Goal: Task Accomplishment & Management: Complete application form

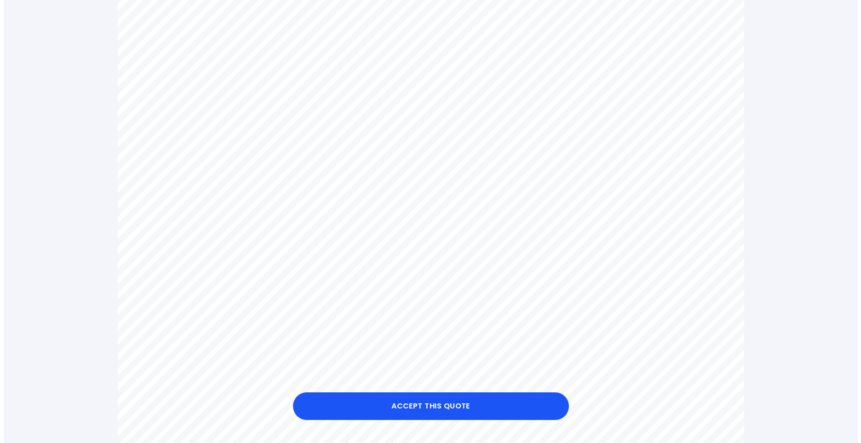
scroll to position [322, 0]
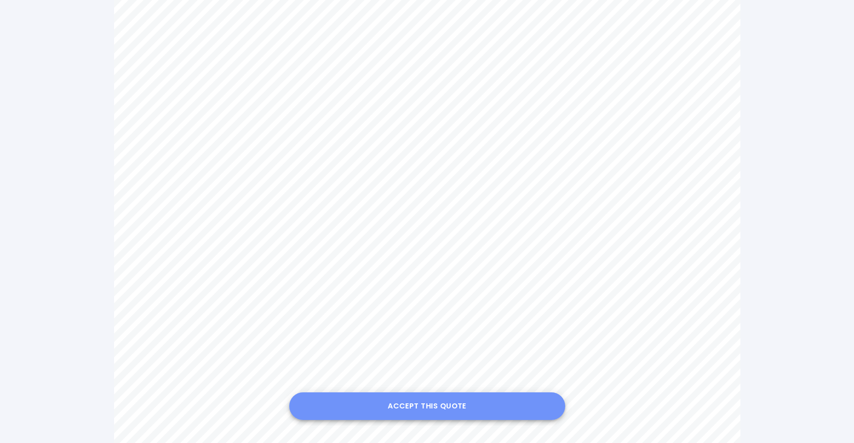
click at [432, 404] on button "Accept this Quote" at bounding box center [427, 406] width 276 height 28
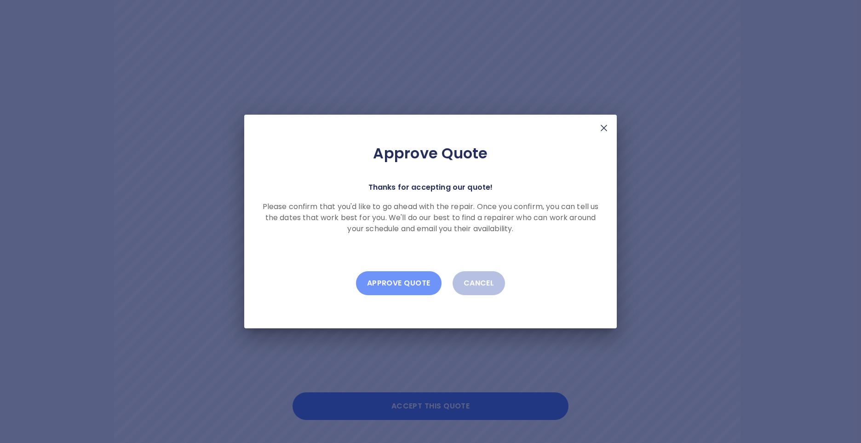
click at [395, 283] on button "Approve Quote" at bounding box center [399, 283] width 86 height 24
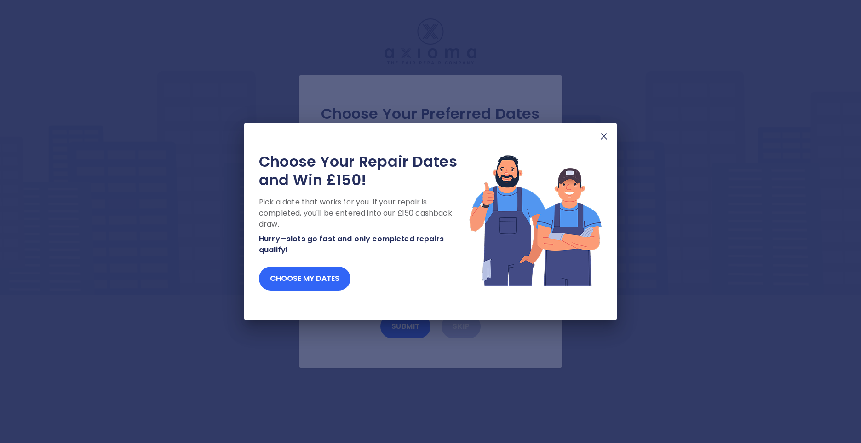
click at [313, 279] on button "Choose my dates" at bounding box center [305, 278] width 92 height 24
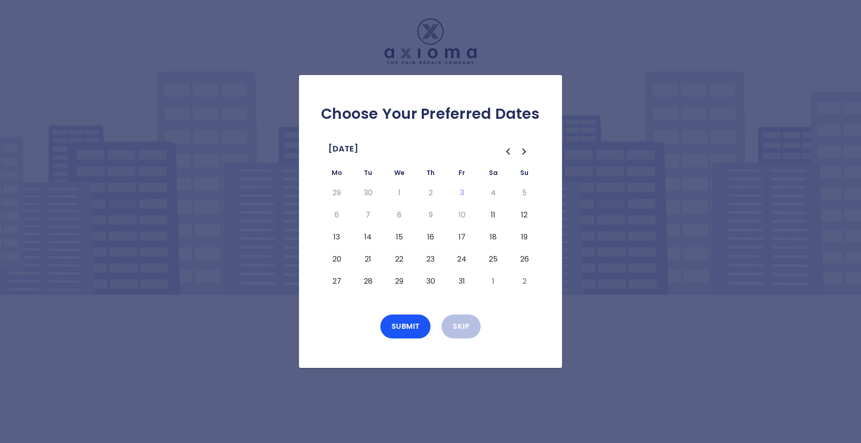
click at [431, 236] on button "16" at bounding box center [430, 237] width 17 height 15
click at [393, 327] on button "Submit" at bounding box center [406, 326] width 51 height 24
